Goal: Task Accomplishment & Management: Use online tool/utility

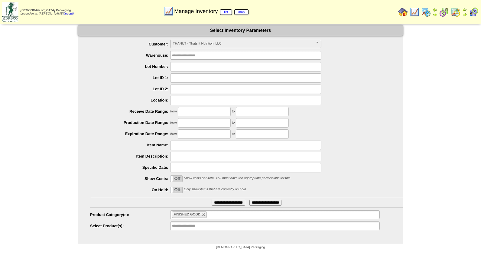
click at [191, 66] on input "text" at bounding box center [245, 66] width 151 height 9
type input "*******"
click at [212, 199] on input "**********" at bounding box center [229, 202] width 34 height 6
drag, startPoint x: 194, startPoint y: 67, endPoint x: 162, endPoint y: 70, distance: 31.9
click at [162, 70] on div "*******" at bounding box center [246, 66] width 313 height 9
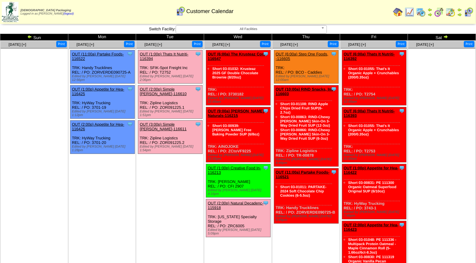
drag, startPoint x: 0, startPoint y: 0, endPoint x: 173, endPoint y: 53, distance: 180.7
click at [173, 53] on link "OUT (1:00p) Thats It Nutriti-116394" at bounding box center [164, 56] width 49 height 9
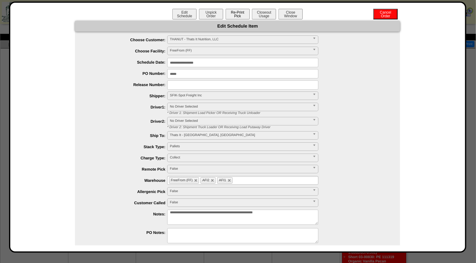
click at [241, 14] on button "Re-Print Pick" at bounding box center [238, 14] width 24 height 11
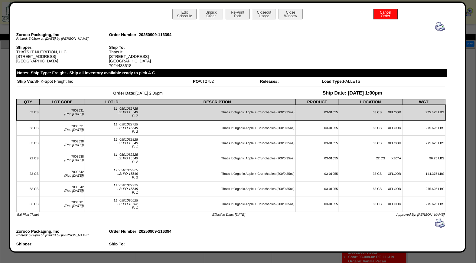
click at [436, 25] on img at bounding box center [440, 27] width 10 height 10
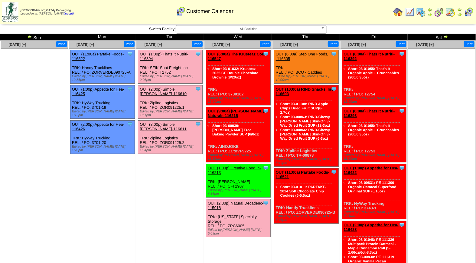
click at [163, 206] on td "Sep 09 [+] Print Clone Item OUT (1:00p) Thats It Nutriti-116394 Thats It Nutrit…" at bounding box center [170, 201] width 68 height 320
click at [162, 54] on link "OUT (1:00p) Thats It Nutriti-116394" at bounding box center [164, 56] width 49 height 9
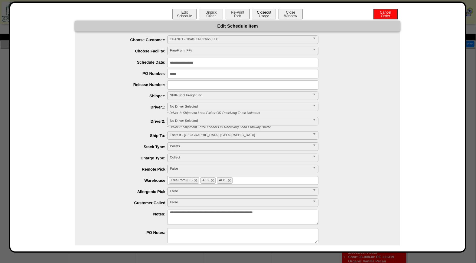
click at [265, 13] on button "Closeout Usage" at bounding box center [264, 14] width 24 height 11
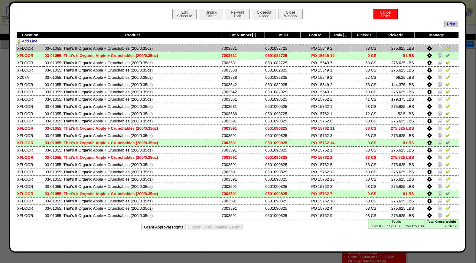
click at [448, 49] on img at bounding box center [448, 47] width 5 height 5
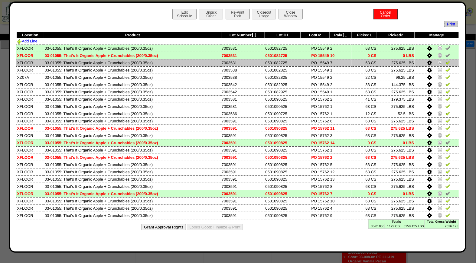
click at [448, 63] on img at bounding box center [448, 62] width 5 height 5
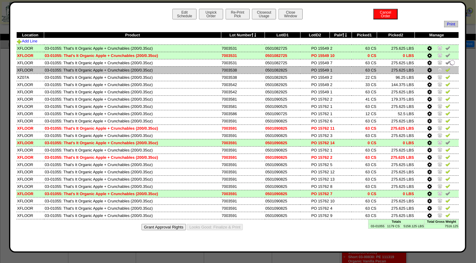
click at [448, 70] on img at bounding box center [448, 69] width 5 height 5
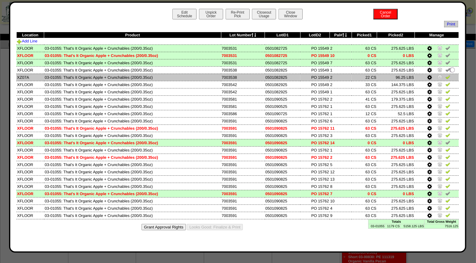
click at [448, 78] on img at bounding box center [448, 76] width 5 height 5
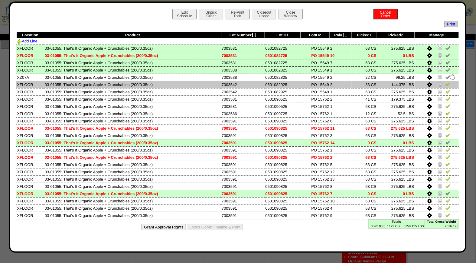
click at [448, 83] on img at bounding box center [448, 84] width 5 height 5
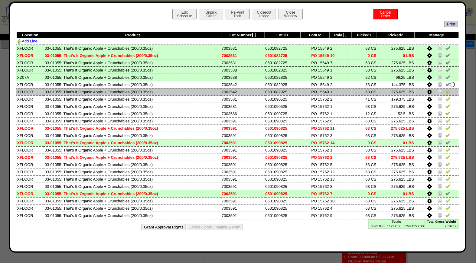
click at [448, 92] on img at bounding box center [448, 91] width 5 height 5
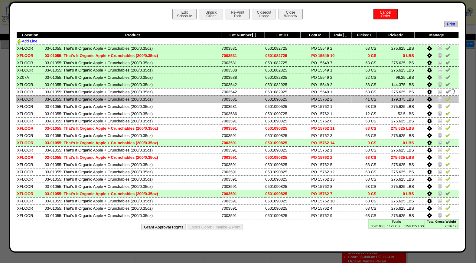
click at [448, 98] on img at bounding box center [448, 98] width 5 height 5
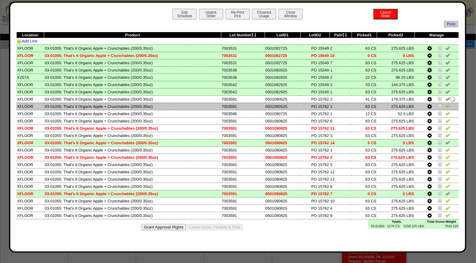
click at [448, 105] on img at bounding box center [448, 105] width 5 height 5
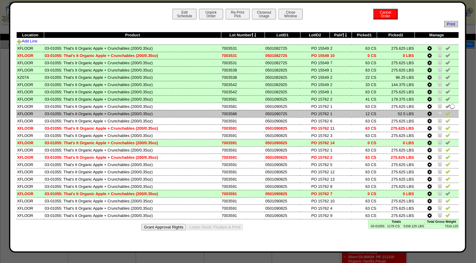
click at [449, 113] on img at bounding box center [448, 113] width 5 height 5
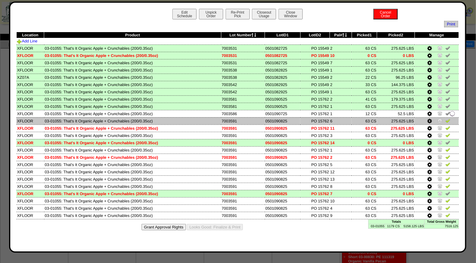
click at [449, 119] on img at bounding box center [448, 120] width 5 height 5
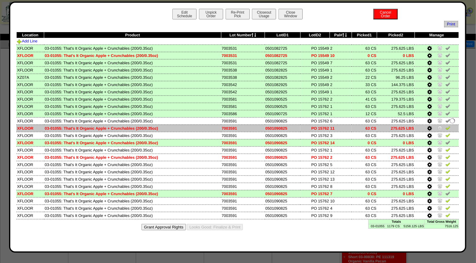
click at [448, 125] on img at bounding box center [448, 127] width 5 height 5
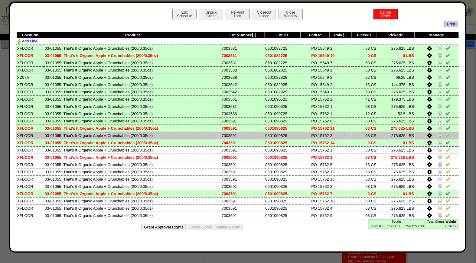
click at [447, 135] on img at bounding box center [448, 134] width 5 height 5
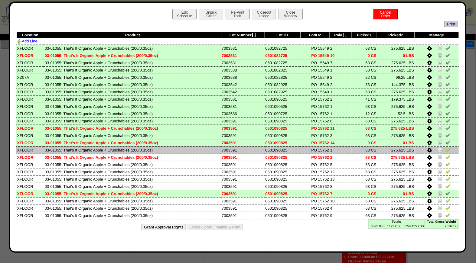
click at [448, 149] on img at bounding box center [448, 149] width 5 height 5
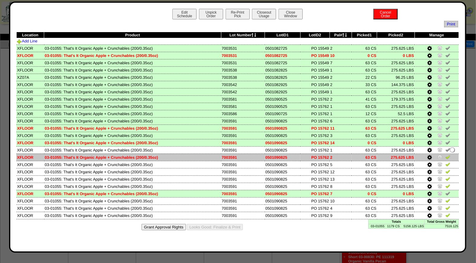
click at [448, 156] on img at bounding box center [448, 156] width 5 height 5
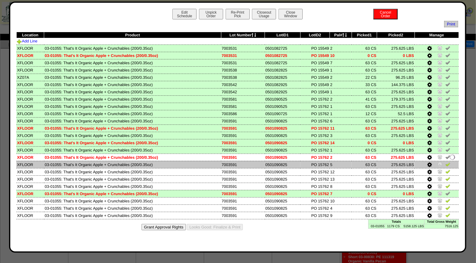
click at [448, 163] on img at bounding box center [448, 164] width 5 height 5
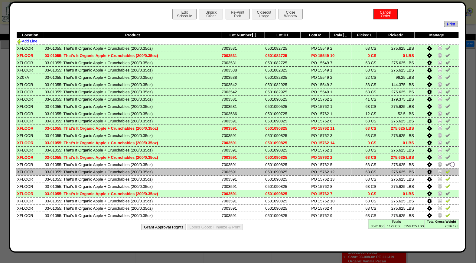
click at [448, 169] on img at bounding box center [448, 171] width 5 height 5
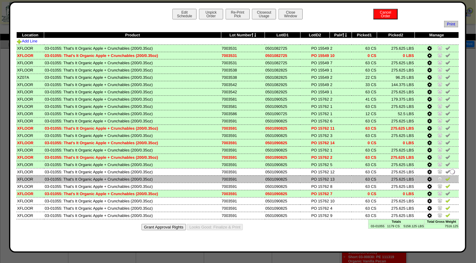
click at [449, 177] on img at bounding box center [448, 178] width 5 height 5
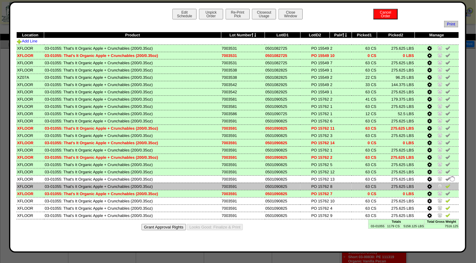
click at [448, 184] on img at bounding box center [448, 185] width 5 height 5
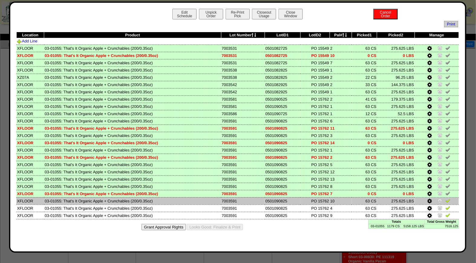
click at [447, 198] on img at bounding box center [448, 200] width 5 height 5
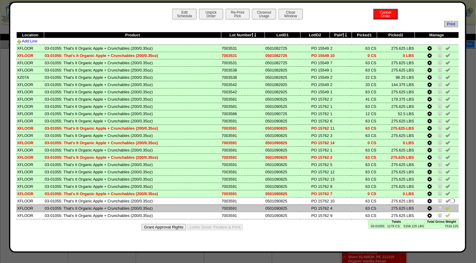
click at [447, 205] on img at bounding box center [448, 207] width 5 height 5
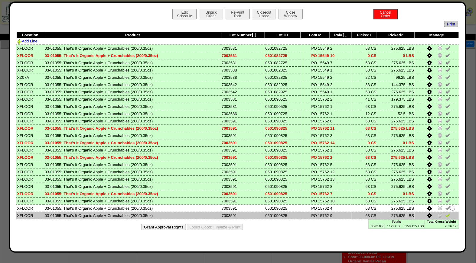
click at [449, 212] on img at bounding box center [448, 214] width 5 height 5
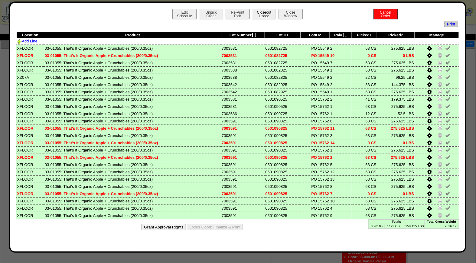
click at [264, 11] on button "Closeout Usage" at bounding box center [264, 14] width 24 height 11
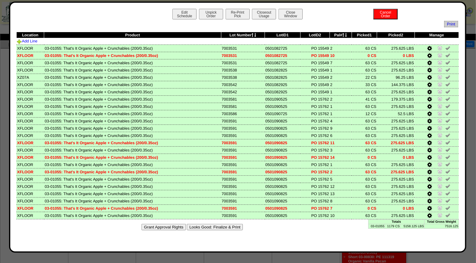
click at [215, 224] on button "Looks Good: Finalize & Print" at bounding box center [215, 227] width 56 height 6
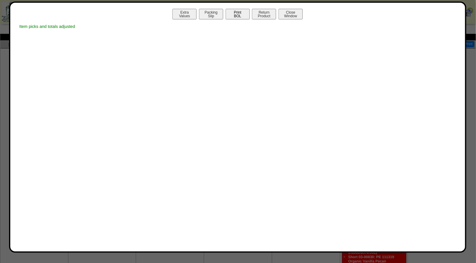
click at [238, 12] on button "Print BOL" at bounding box center [238, 14] width 24 height 11
